Goal: Information Seeking & Learning: Understand process/instructions

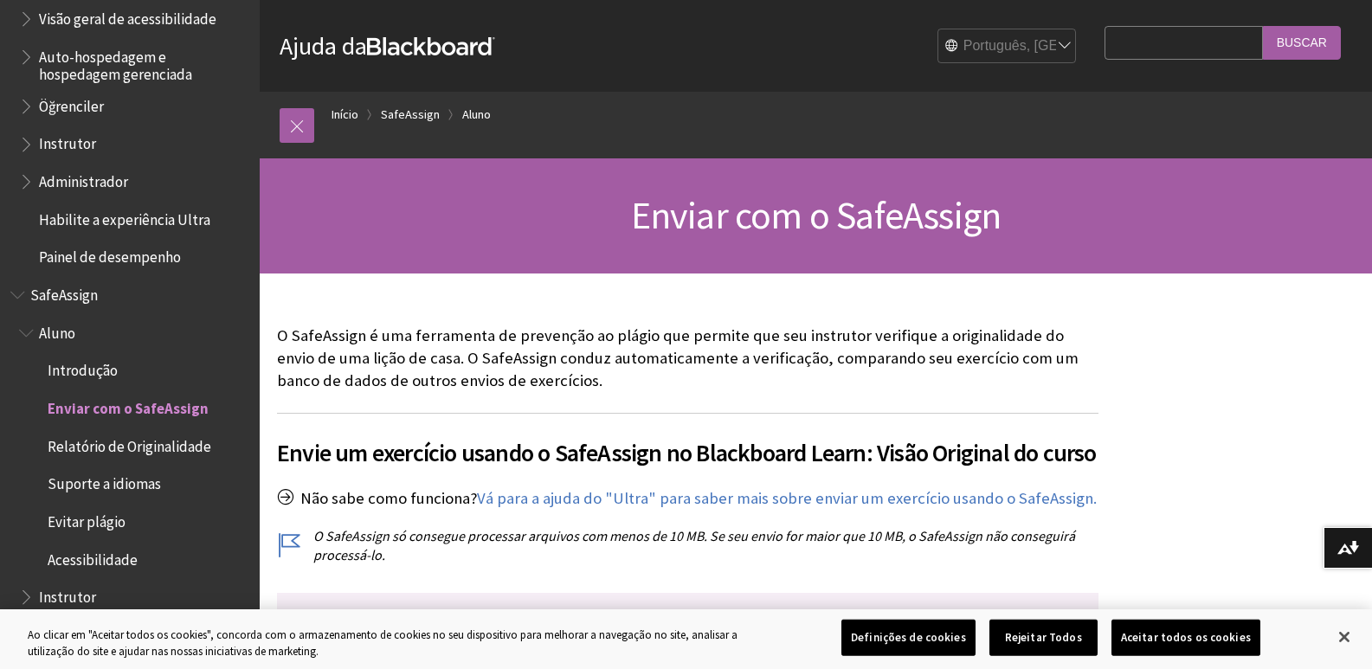
scroll to position [1460, 0]
click at [677, 229] on span "Enviar com o SafeAssign" at bounding box center [816, 215] width 371 height 48
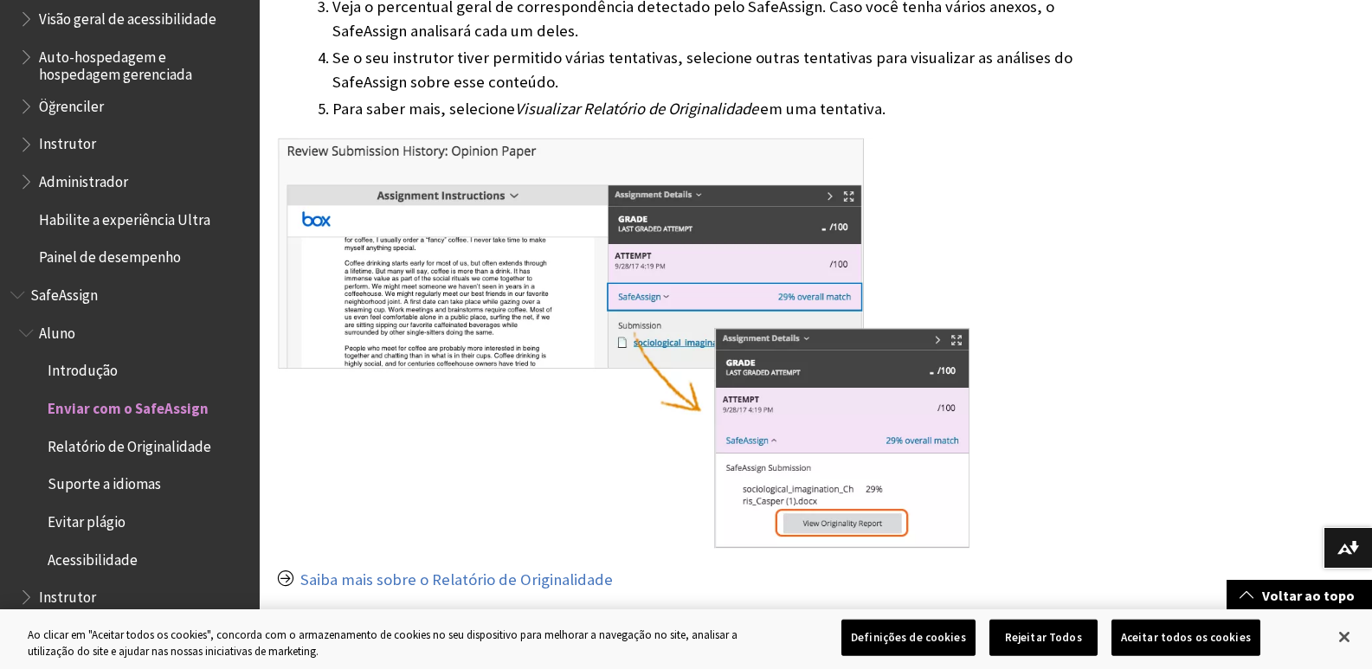
scroll to position [1315, 0]
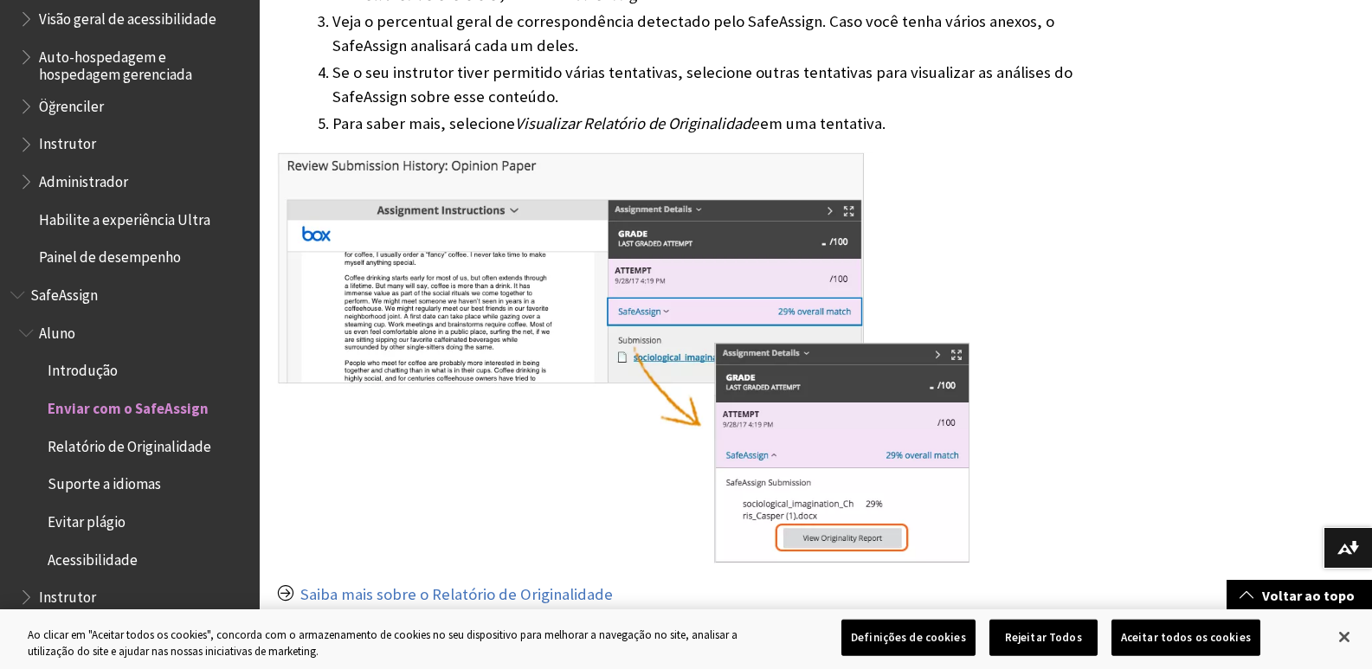
click at [81, 520] on span "Evitar plágio" at bounding box center [87, 518] width 78 height 23
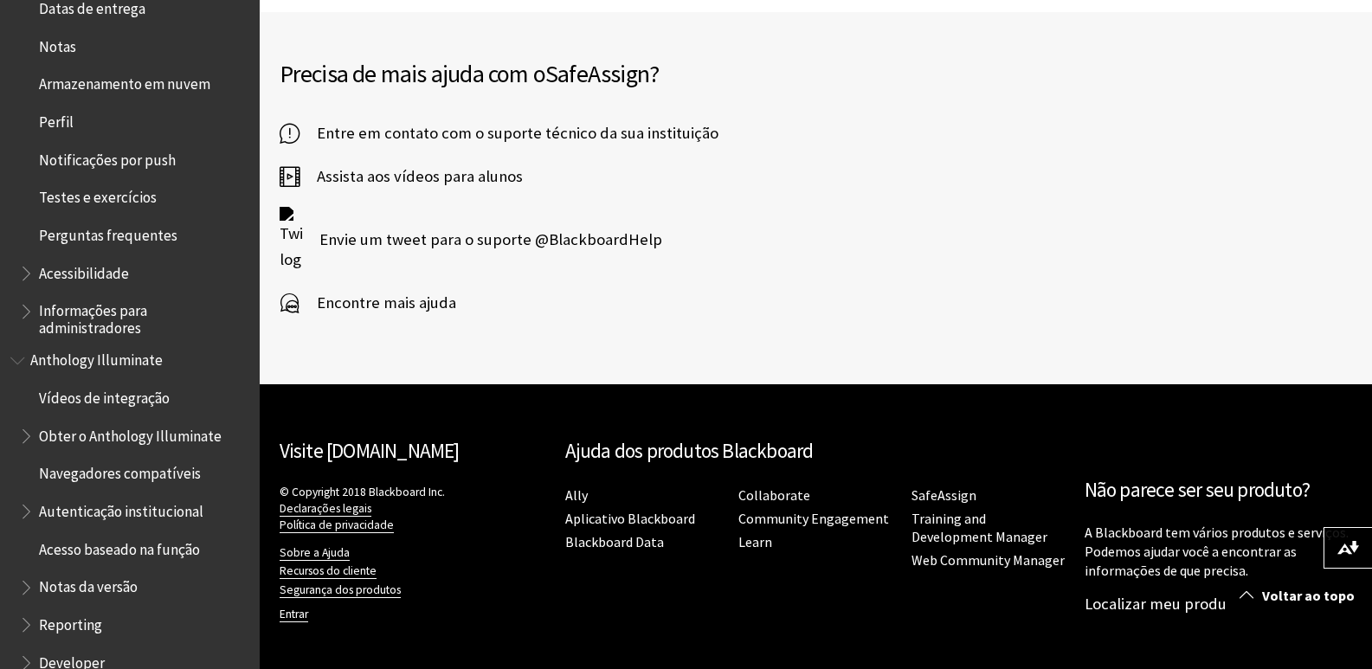
scroll to position [594, 0]
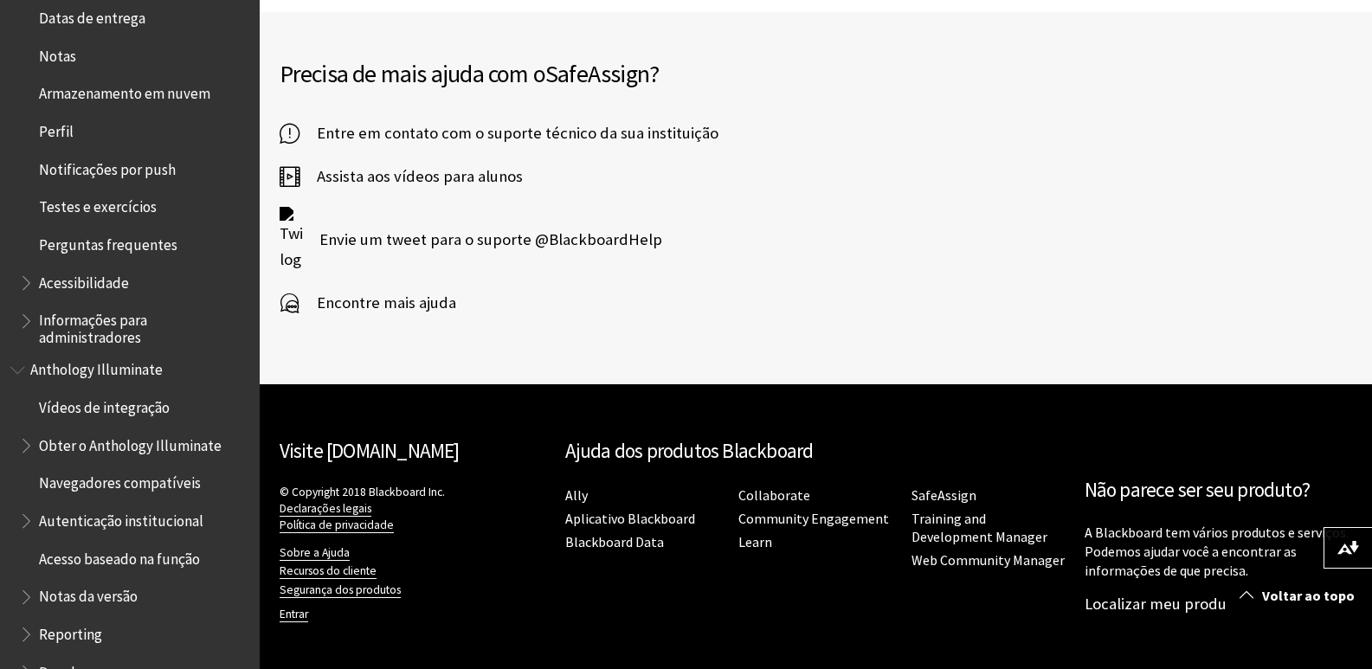
click at [110, 210] on span "Testes e exercícios" at bounding box center [98, 204] width 118 height 23
